Goal: Navigation & Orientation: Find specific page/section

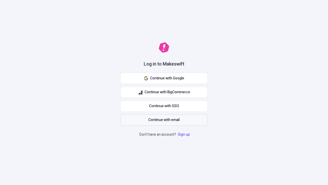
click at [164, 120] on span "Continue with email" at bounding box center [163, 120] width 31 height 6
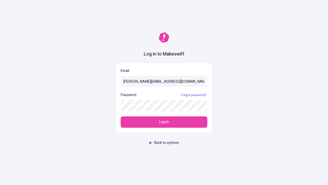
type input "sasha+test-ui@makeswift.com"
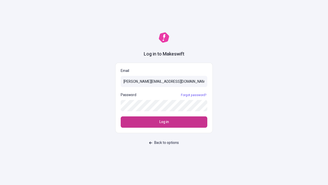
click at [164, 122] on span "Log in" at bounding box center [164, 122] width 9 height 6
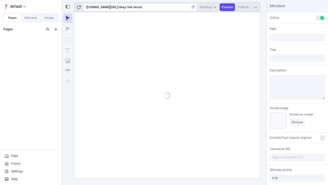
type input "/deep-link-tenuis"
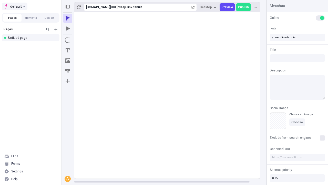
click at [14, 6] on span "default" at bounding box center [16, 6] width 12 height 6
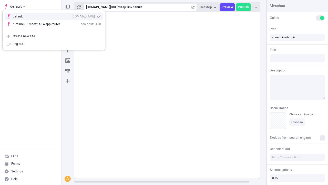
click at [72, 15] on div "[DOMAIN_NAME]" at bounding box center [83, 16] width 23 height 4
click at [49, 18] on button "Design" at bounding box center [49, 18] width 18 height 8
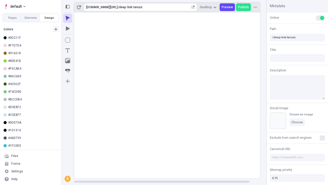
click at [56, 29] on icon "button" at bounding box center [55, 29] width 3 height 3
